Goal: Find specific page/section: Find specific page/section

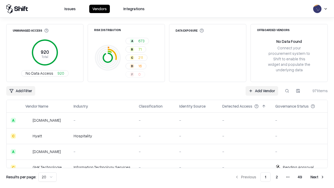
click at [167, 94] on div "Add Filter Add Vendor 971 items" at bounding box center [166, 90] width 321 height 9
click at [21, 91] on html "Issues Vendors Integrations Unmanaged Access 920 Total No Data Access 920 Risk …" at bounding box center [167, 94] width 334 height 188
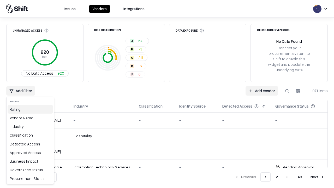
click at [30, 109] on div "Rating" at bounding box center [30, 109] width 45 height 9
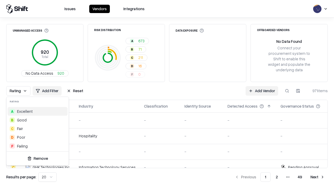
click at [167, 94] on html "Issues Vendors Integrations Unmanaged Access 920 Total No Data Access 920 Risk …" at bounding box center [167, 94] width 334 height 188
click at [167, 94] on div "Rating Add Filter Reset Add Vendor 971 items" at bounding box center [166, 90] width 321 height 9
click at [75, 91] on button "Reset" at bounding box center [75, 90] width 23 height 9
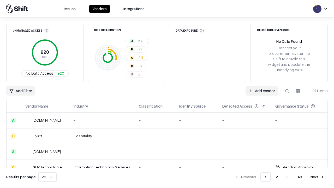
click at [167, 94] on div "Add Filter Add Vendor 971 items" at bounding box center [166, 90] width 321 height 9
click at [21, 91] on html "Issues Vendors Integrations Unmanaged Access 920 Total No Data Access 920 Risk …" at bounding box center [167, 94] width 334 height 188
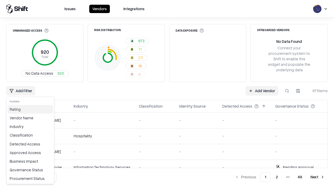
click at [30, 109] on div "Rating" at bounding box center [30, 109] width 45 height 9
